Goal: Task Accomplishment & Management: Use online tool/utility

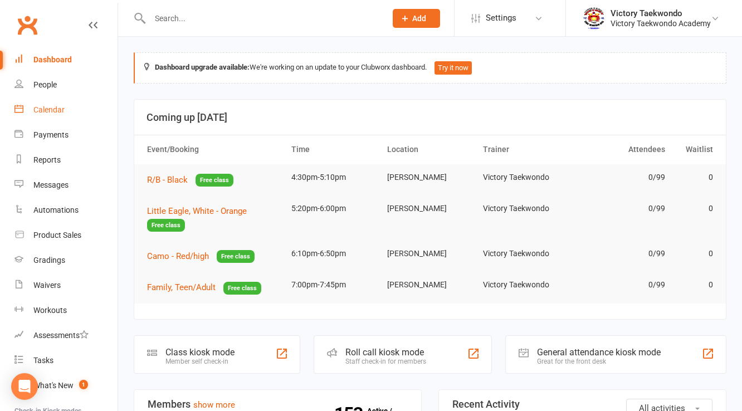
click at [44, 111] on div "Calendar" at bounding box center [48, 109] width 31 height 9
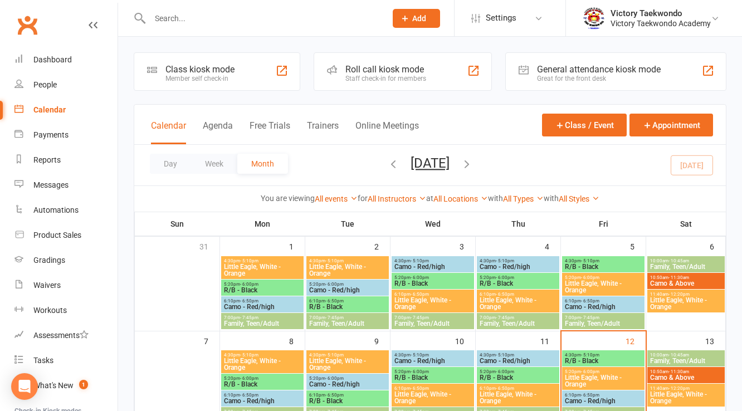
click at [178, 80] on div "Member self check-in" at bounding box center [199, 79] width 69 height 8
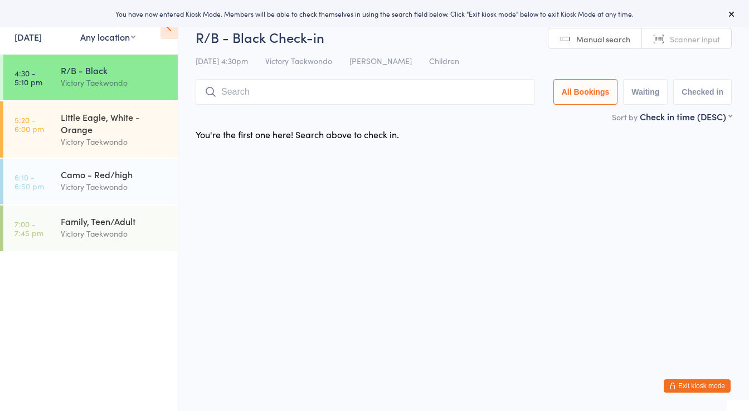
click at [65, 38] on div "Events for 12 Sep, 2025 12 Sep, 2025 September 2025 Sun Mon Tue Wed Thu Fri Sat…" at bounding box center [41, 28] width 55 height 33
click at [42, 36] on link "12 Sep, 2025" at bounding box center [27, 37] width 27 height 12
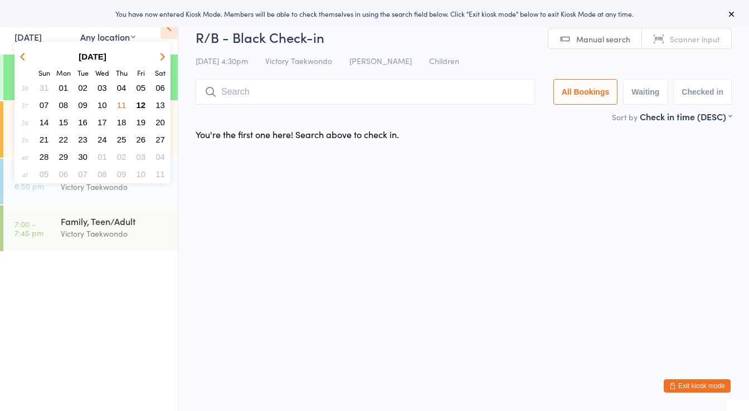
click at [126, 102] on button "11" at bounding box center [121, 105] width 17 height 15
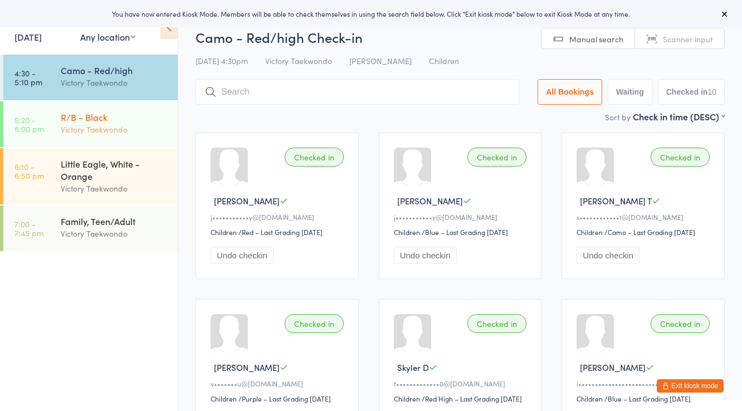
click at [103, 135] on div "Victory Taekwondo" at bounding box center [115, 129] width 108 height 13
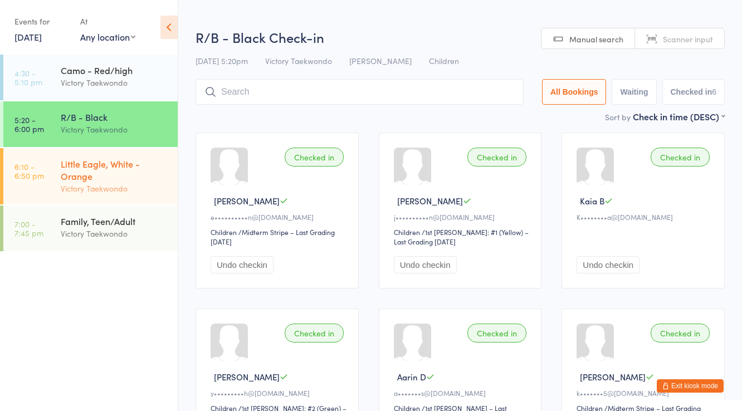
click at [103, 167] on div "Little Eagle, White - Orange" at bounding box center [115, 170] width 108 height 25
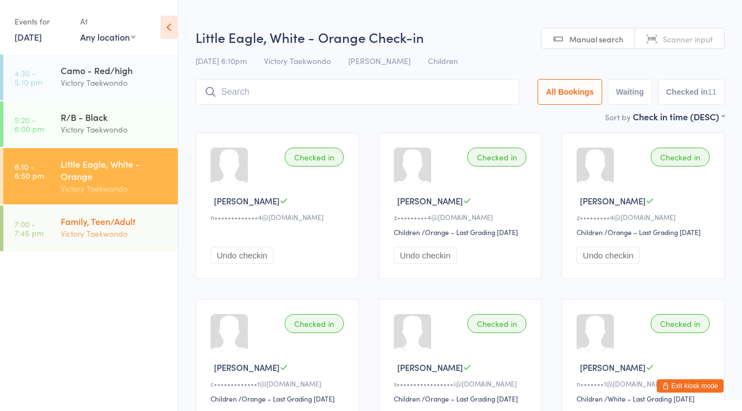
click at [113, 218] on div "Family, Teen/Adult" at bounding box center [115, 221] width 108 height 12
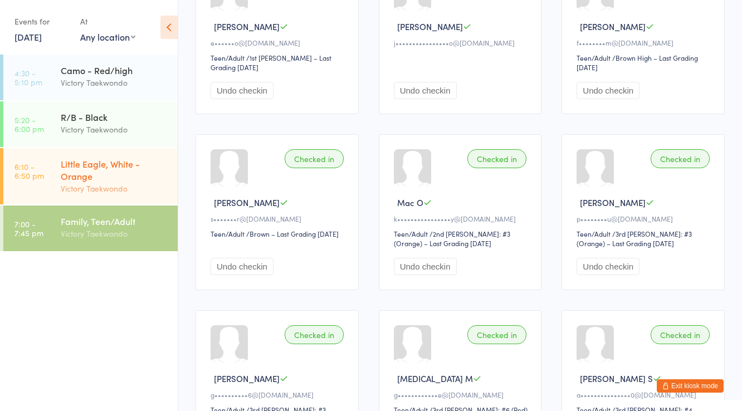
scroll to position [127, 0]
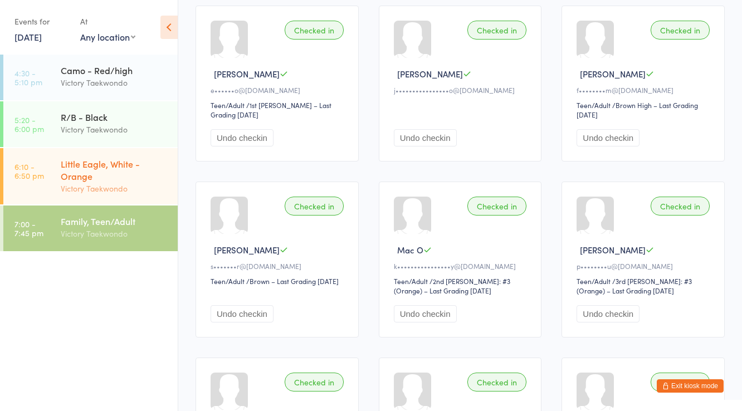
click at [104, 149] on div "Little Eagle, White - Orange Victory Taekwondo" at bounding box center [119, 176] width 117 height 56
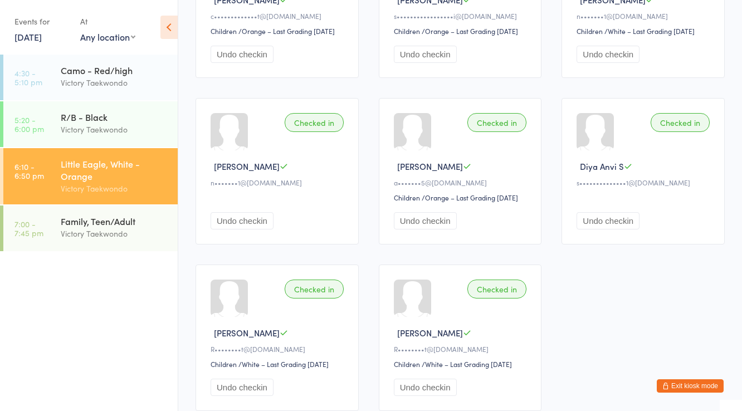
scroll to position [446, 0]
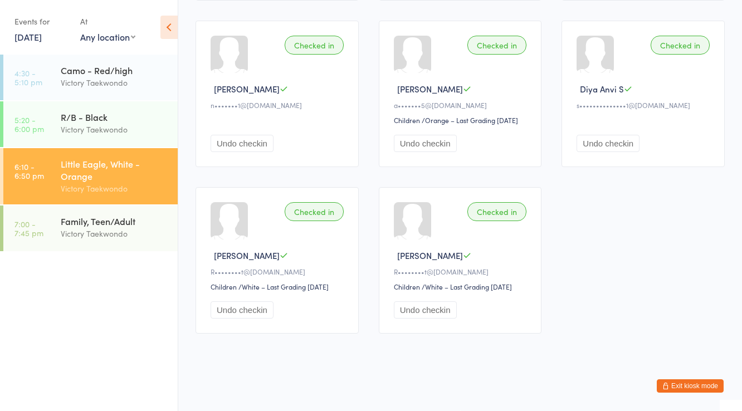
click at [688, 389] on button "Exit kiosk mode" at bounding box center [690, 385] width 67 height 13
